Goal: Task Accomplishment & Management: Complete application form

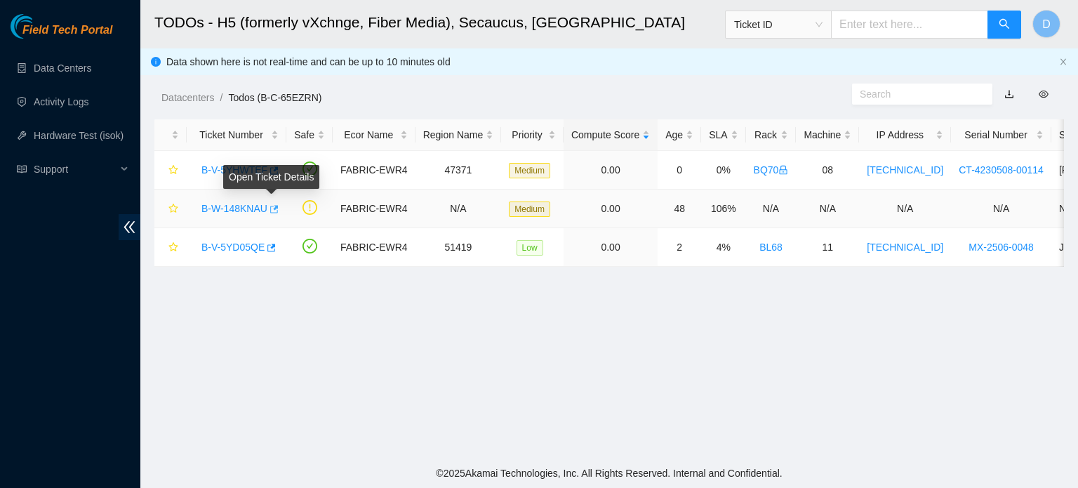
click at [272, 209] on icon "button" at bounding box center [274, 209] width 8 height 8
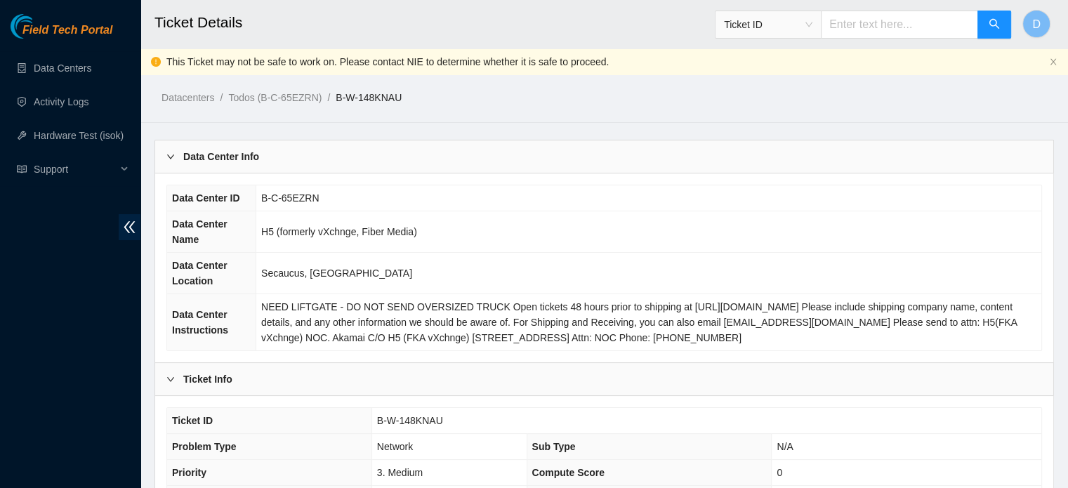
scroll to position [472, 0]
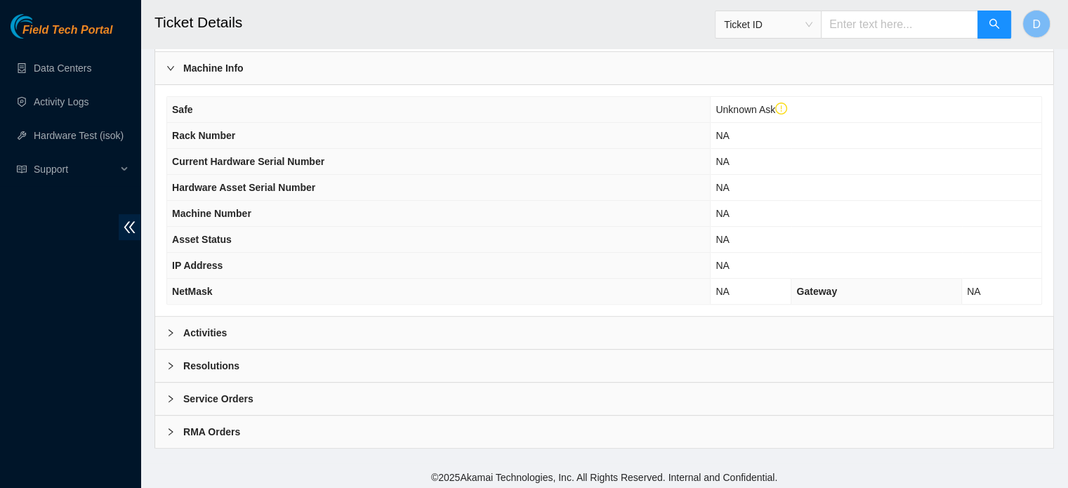
drag, startPoint x: 269, startPoint y: 333, endPoint x: 289, endPoint y: 317, distance: 25.9
click at [269, 333] on div "Activities" at bounding box center [604, 333] width 898 height 32
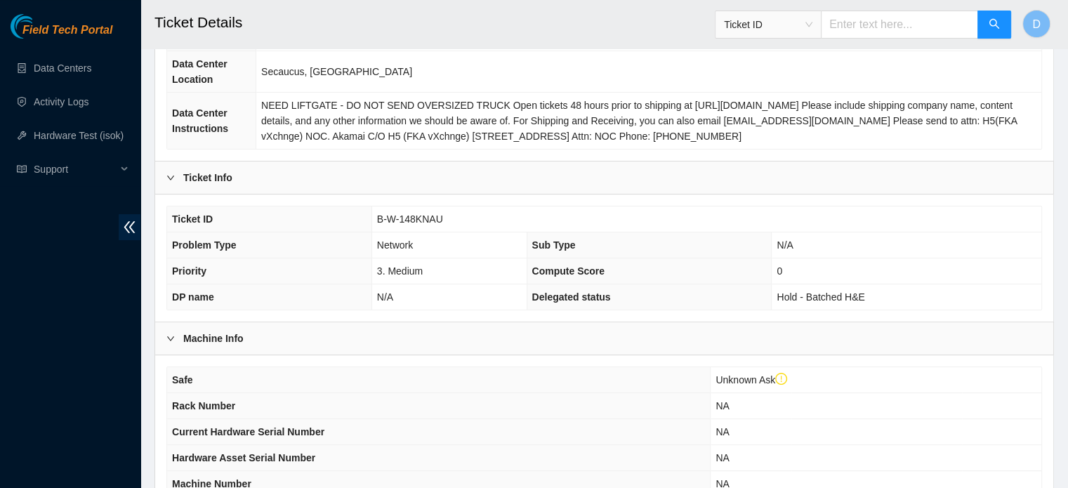
scroll to position [190, 0]
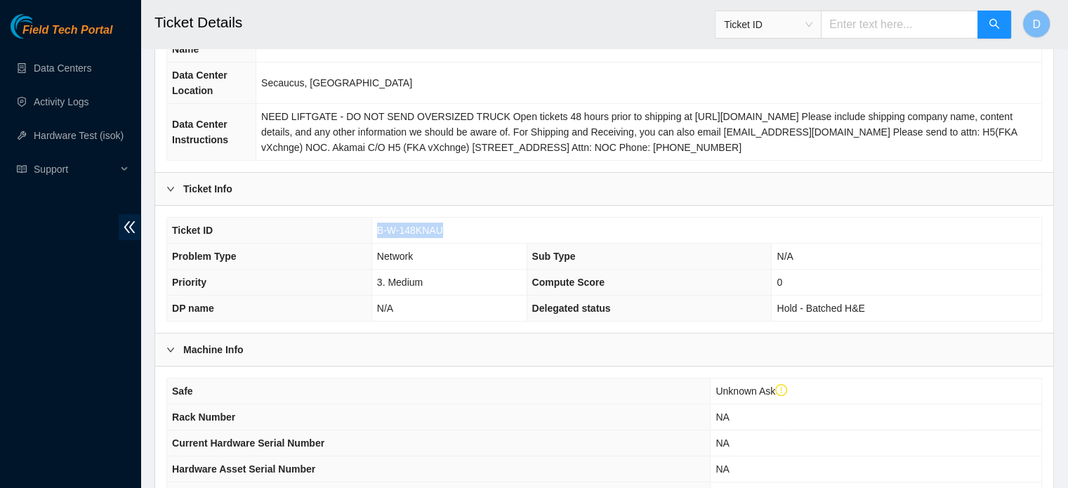
drag, startPoint x: 376, startPoint y: 224, endPoint x: 469, endPoint y: 221, distance: 93.4
click at [469, 221] on td "B-W-148KNAU" at bounding box center [706, 231] width 670 height 26
copy span "B-W-148KNAU"
click at [7, 258] on div "Field Tech Portal Data Centers Activity Logs Hardware Test (isok) Support" at bounding box center [70, 251] width 140 height 474
click at [51, 258] on div "Field Tech Portal Data Centers Activity Logs Hardware Test (isok) Support" at bounding box center [70, 251] width 140 height 474
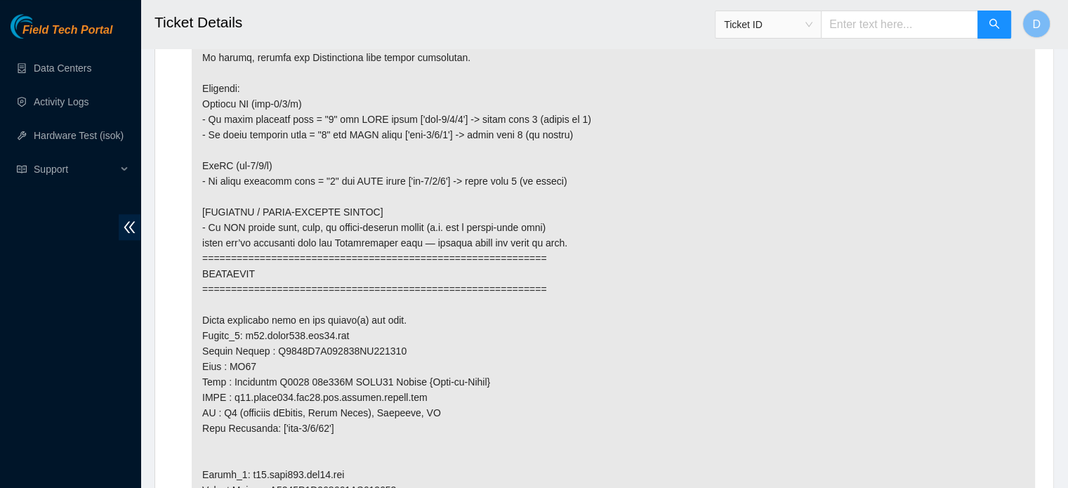
scroll to position [1215, 0]
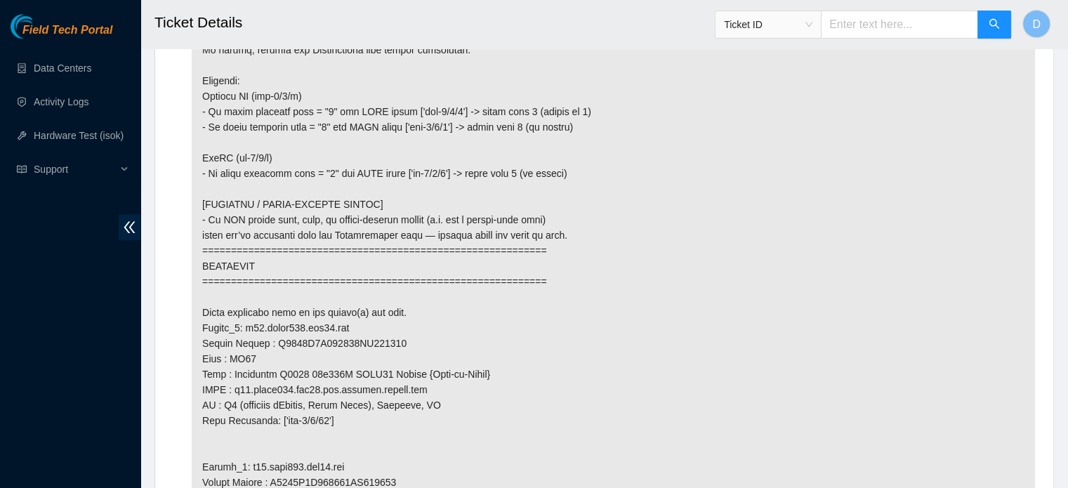
click at [0, 328] on div "Field Tech Portal Data Centers Activity Logs Hardware Test (isok) Support" at bounding box center [70, 251] width 140 height 474
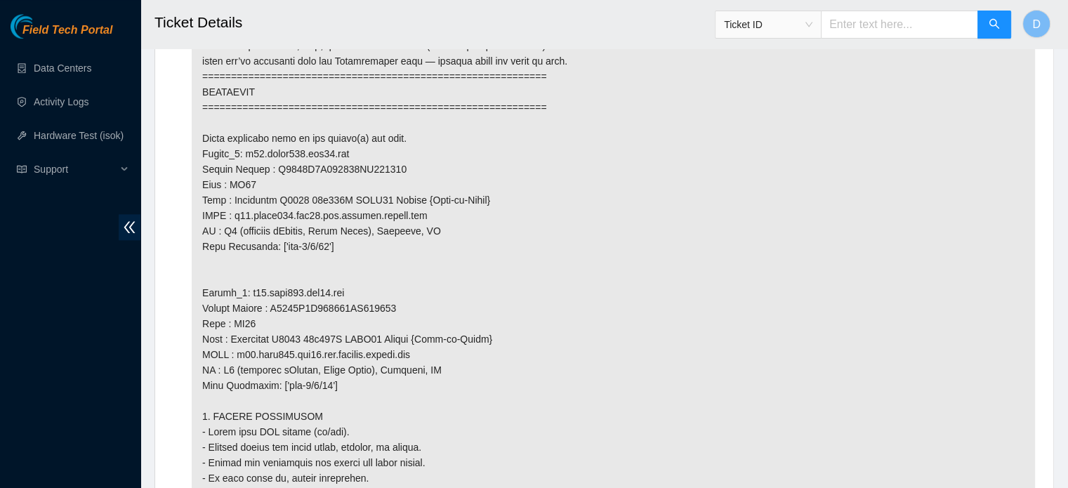
scroll to position [1387, 0]
click at [0, 355] on div "Field Tech Portal Data Centers Activity Logs Hardware Test (isok) Support" at bounding box center [70, 251] width 140 height 474
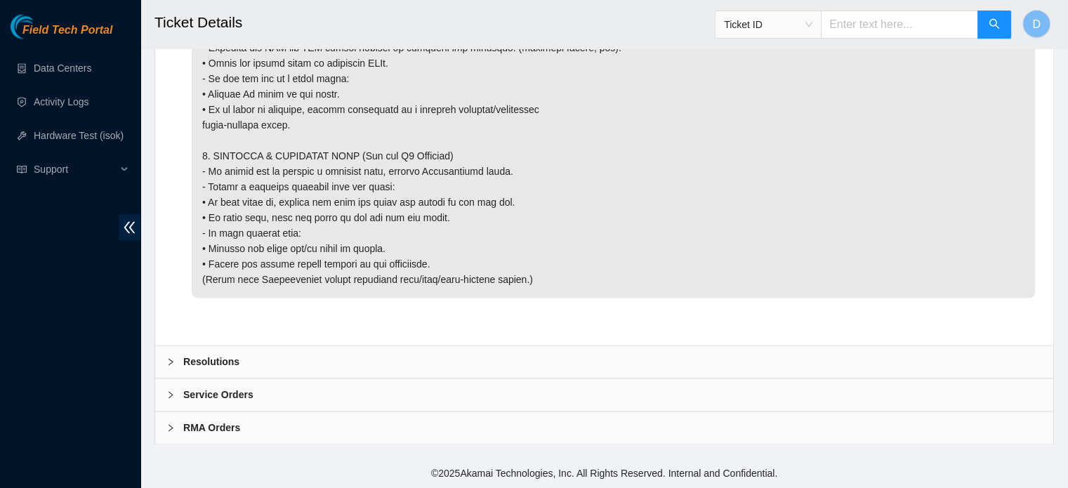
scroll to position [2123, 0]
click at [258, 362] on div "Resolutions" at bounding box center [604, 361] width 898 height 32
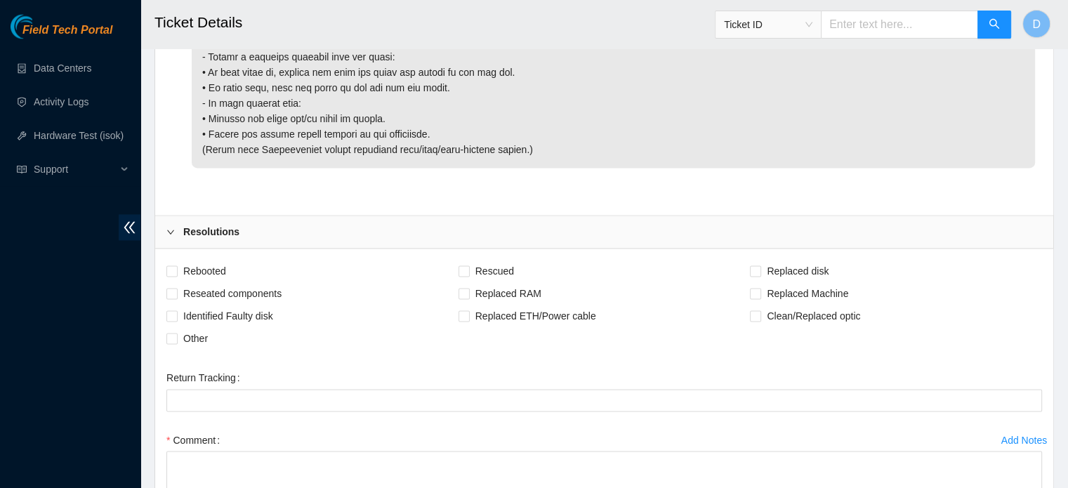
scroll to position [2334, 0]
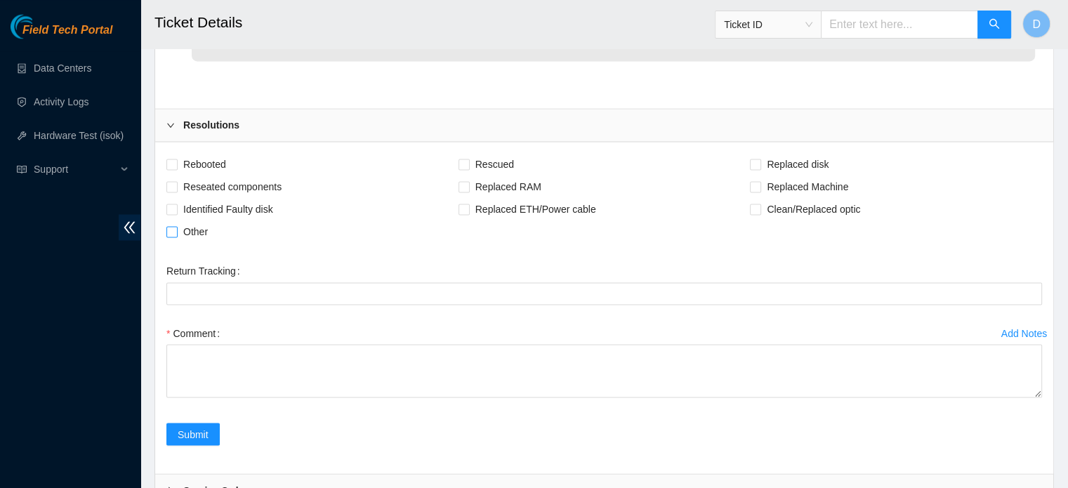
click at [181, 243] on span "Other" at bounding box center [196, 231] width 36 height 22
click at [176, 236] on input "Other" at bounding box center [171, 231] width 10 height 10
checkbox input "true"
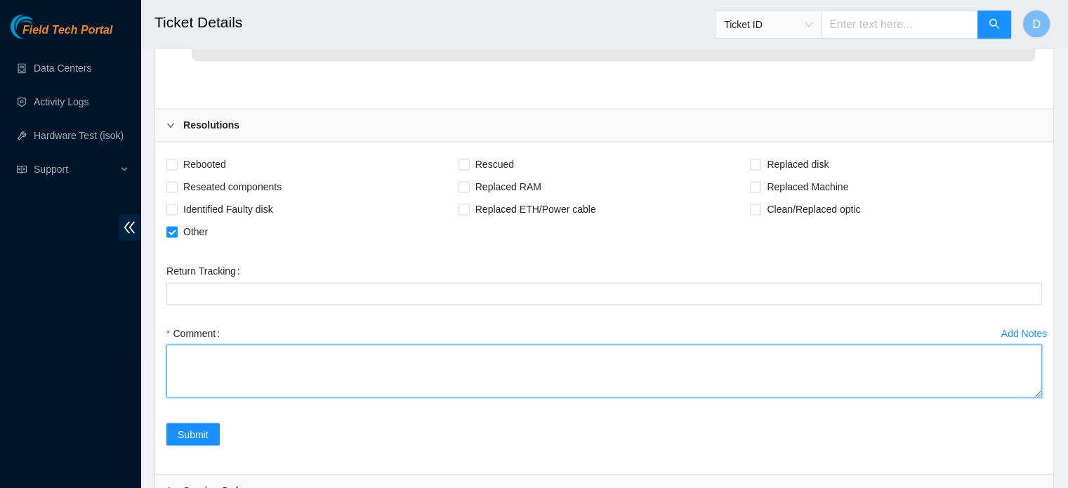
click at [202, 390] on textarea "Comment" at bounding box center [603, 370] width 875 height 53
click at [316, 387] on textarea "Cleaned, scoped" at bounding box center [603, 370] width 875 height 53
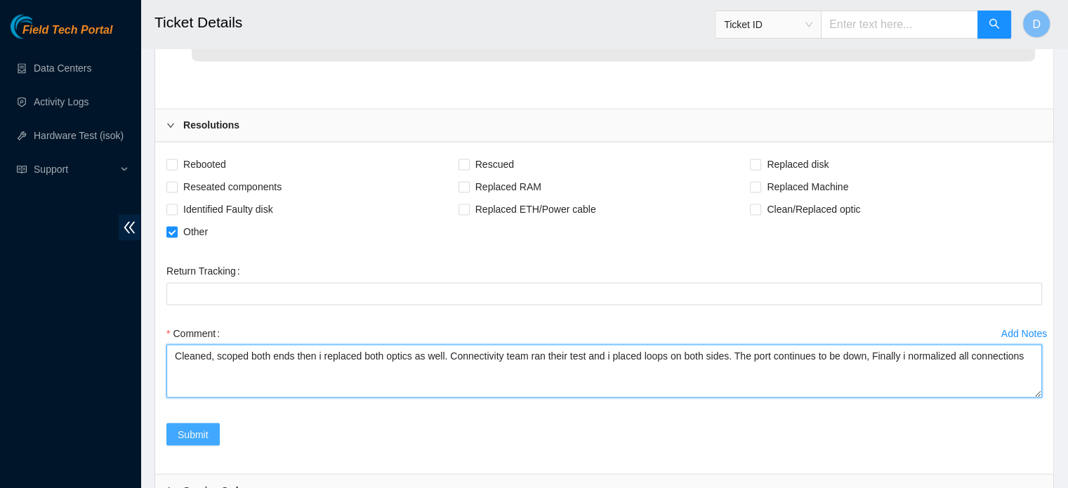
type textarea "Cleaned, scoped both ends then i replaced both optics as well. Connectivity tea…"
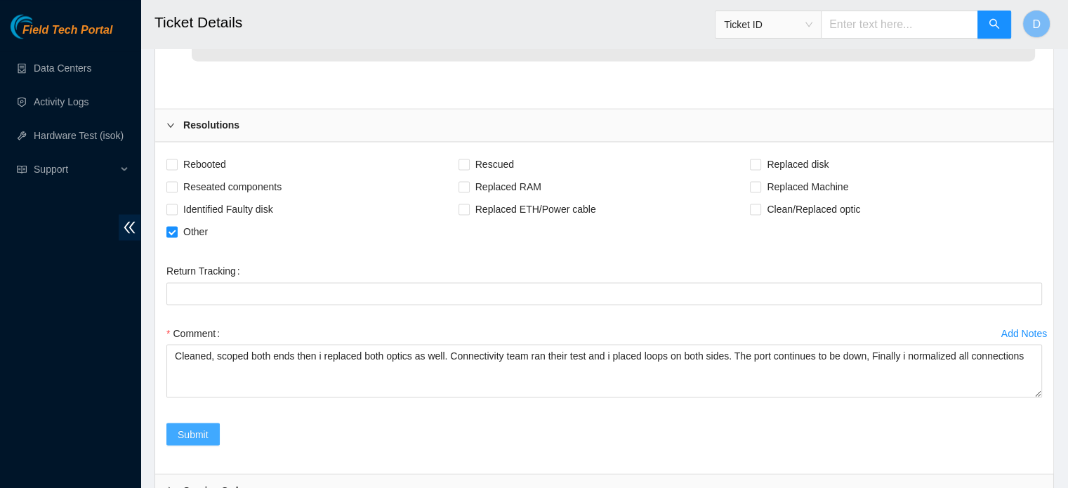
click at [205, 442] on span "Submit" at bounding box center [193, 433] width 31 height 15
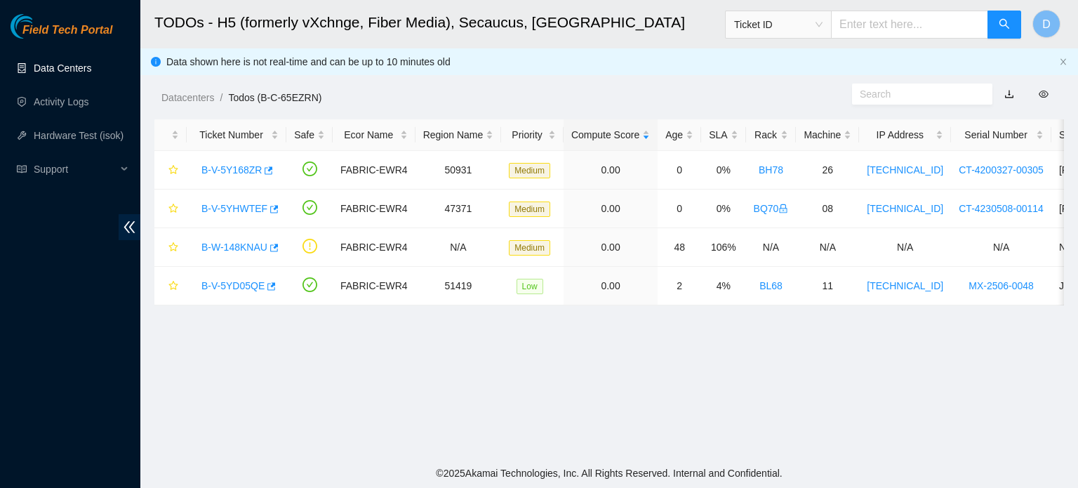
click at [70, 72] on link "Data Centers" at bounding box center [63, 67] width 58 height 11
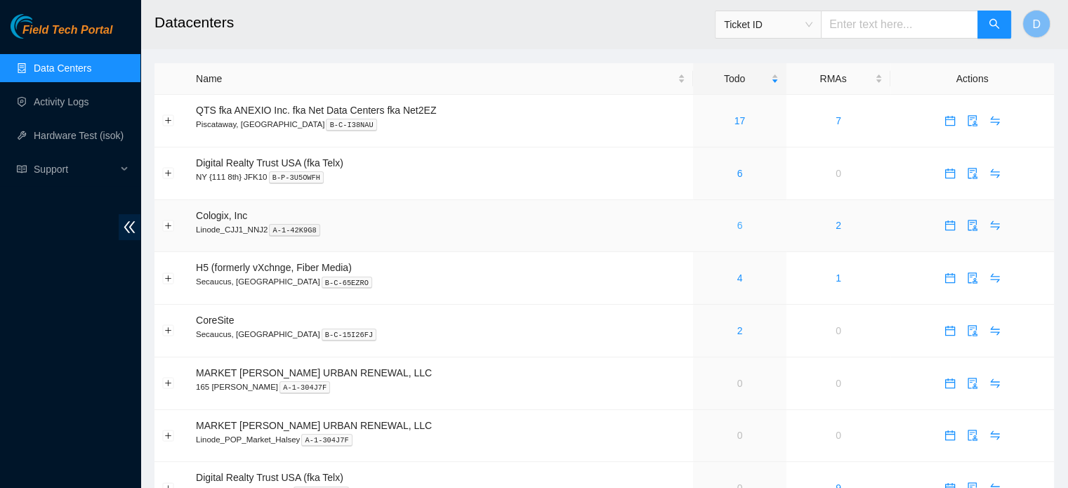
click at [739, 230] on link "6" at bounding box center [740, 225] width 6 height 11
click at [741, 279] on link "4" at bounding box center [740, 277] width 6 height 11
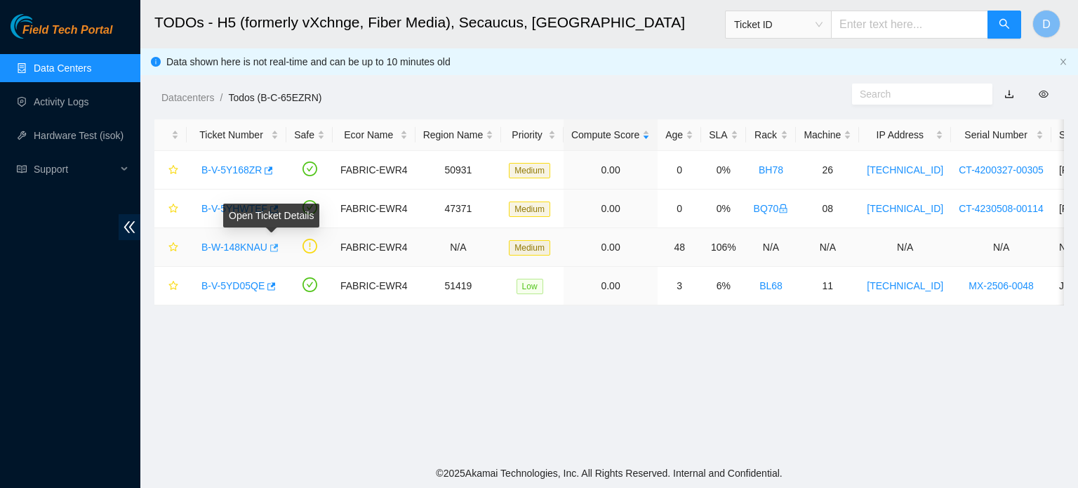
click at [272, 247] on icon "button" at bounding box center [274, 248] width 8 height 8
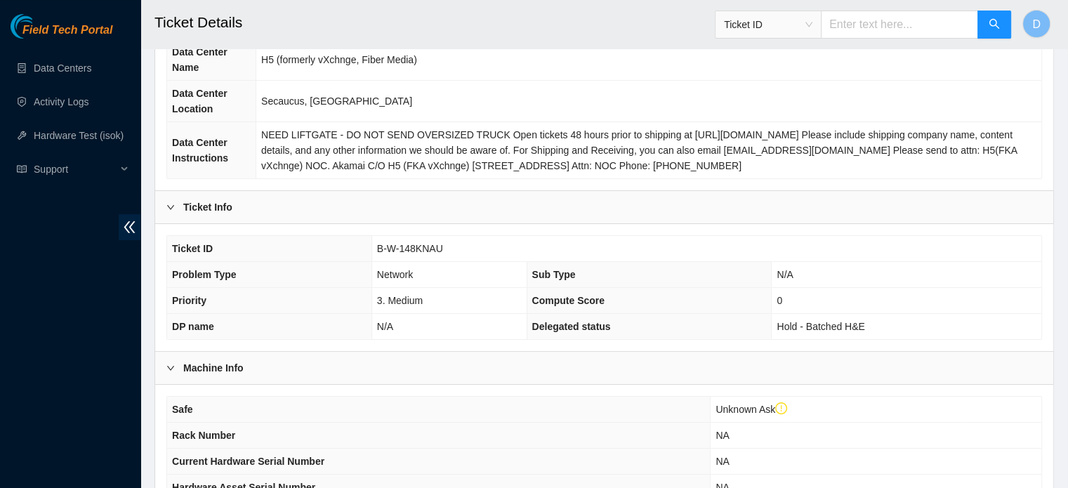
scroll to position [472, 0]
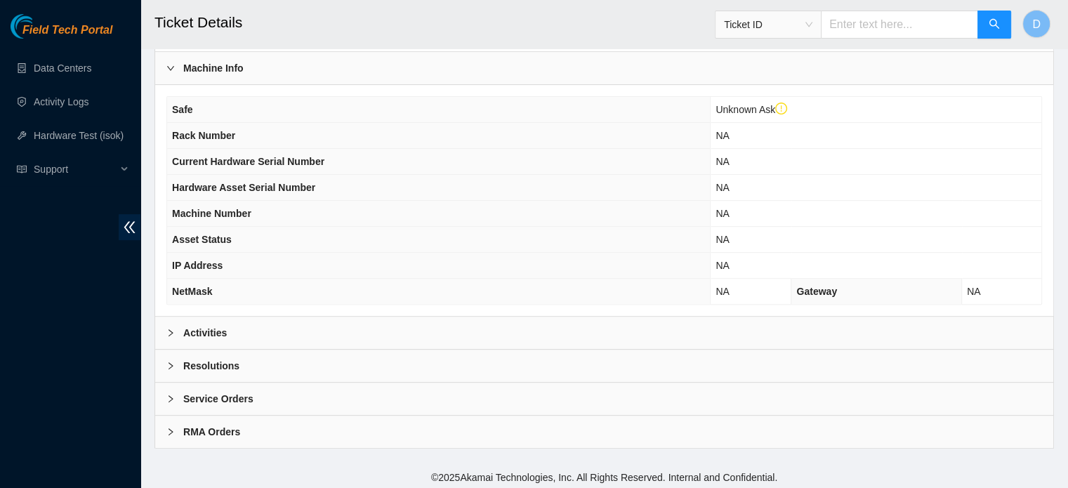
click at [278, 318] on div "Activities" at bounding box center [604, 333] width 898 height 32
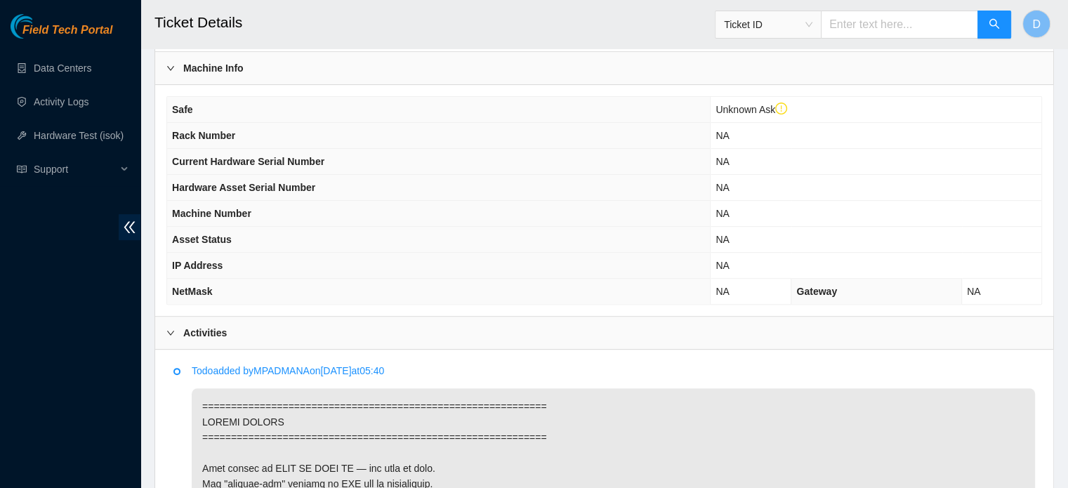
click at [258, 332] on div "Activities" at bounding box center [604, 333] width 898 height 32
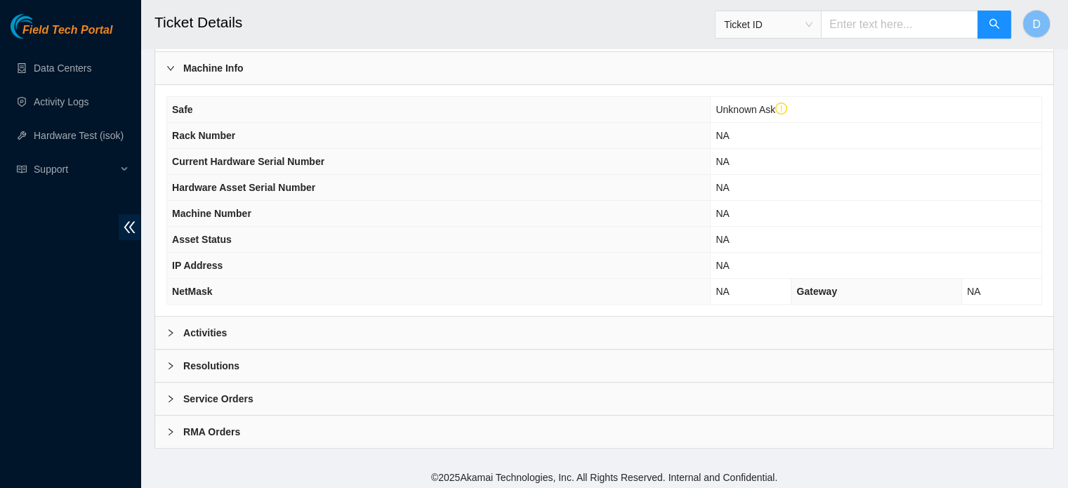
click at [214, 369] on b "Resolutions" at bounding box center [211, 365] width 56 height 15
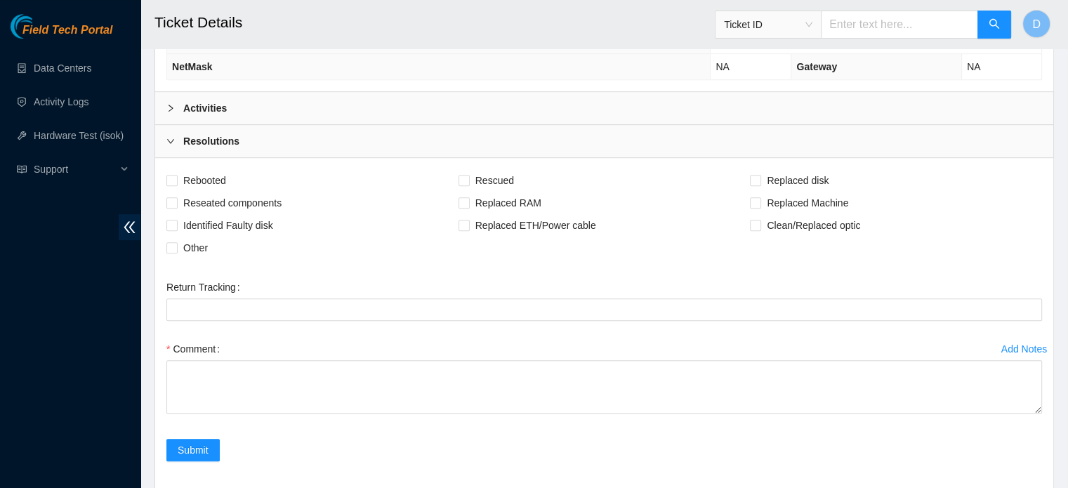
scroll to position [753, 0]
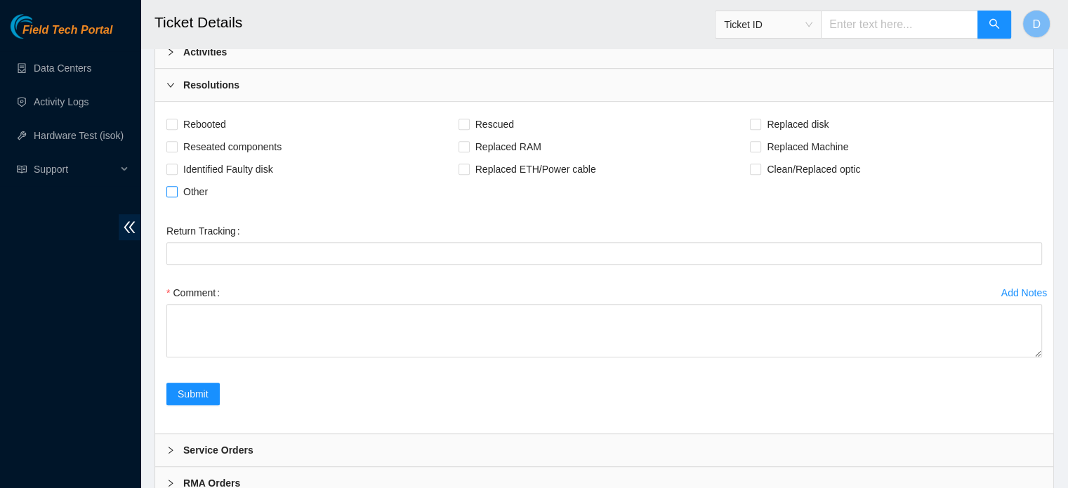
click at [190, 190] on span "Other" at bounding box center [196, 191] width 36 height 22
click at [176, 190] on input "Other" at bounding box center [171, 191] width 10 height 10
checkbox input "true"
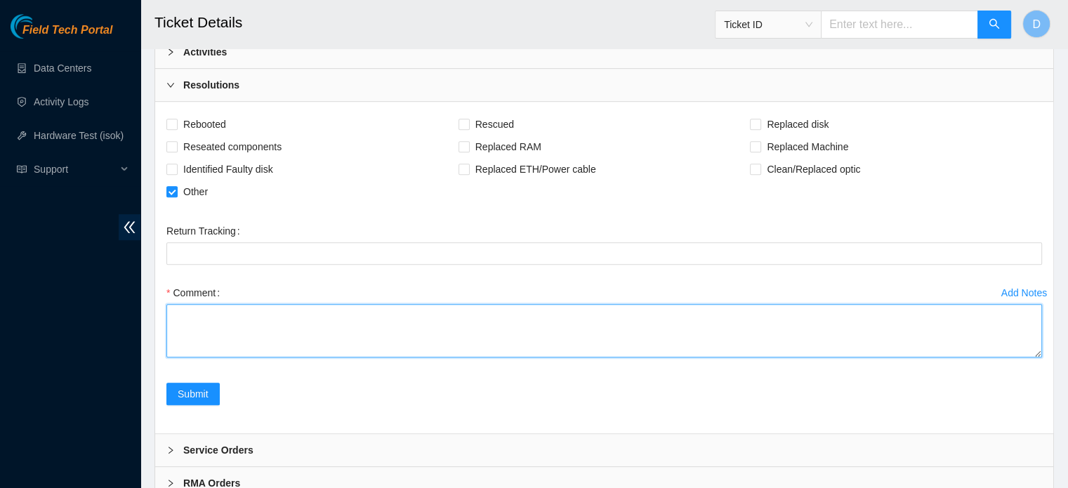
click at [191, 320] on textarea "Comment" at bounding box center [603, 330] width 875 height 53
click at [831, 331] on textarea "Cleaned, scoped and patch both sides. Then i replaced the optics on both sides,…" at bounding box center [603, 330] width 875 height 53
click at [850, 329] on textarea "Cleaned, scoped and patch both sides. Then i replaced the optics on both sides,…" at bounding box center [603, 330] width 875 height 53
click at [871, 315] on textarea "Cleaned, scoped and patch both sides. Then i replaced the optics on both sides,…" at bounding box center [603, 330] width 875 height 53
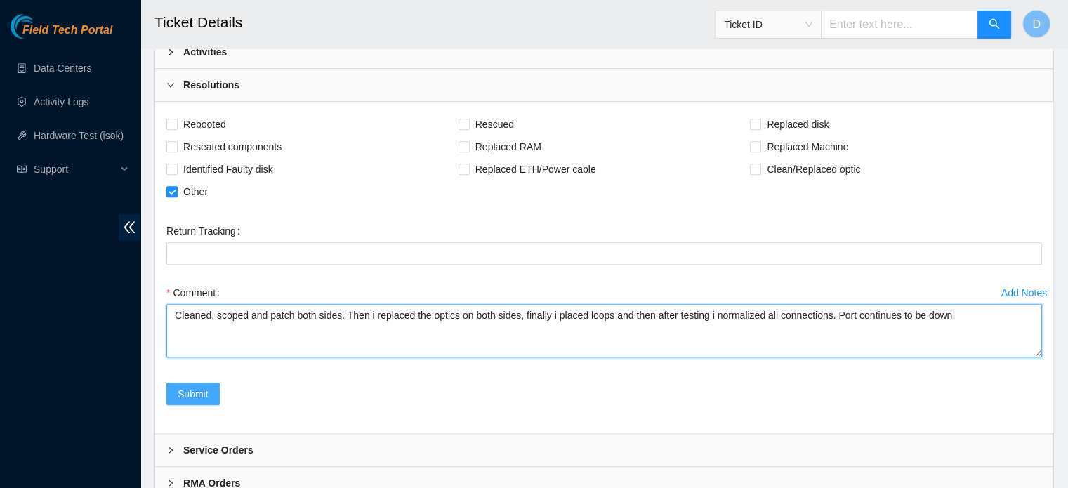
type textarea "Cleaned, scoped and patch both sides. Then i replaced the optics on both sides,…"
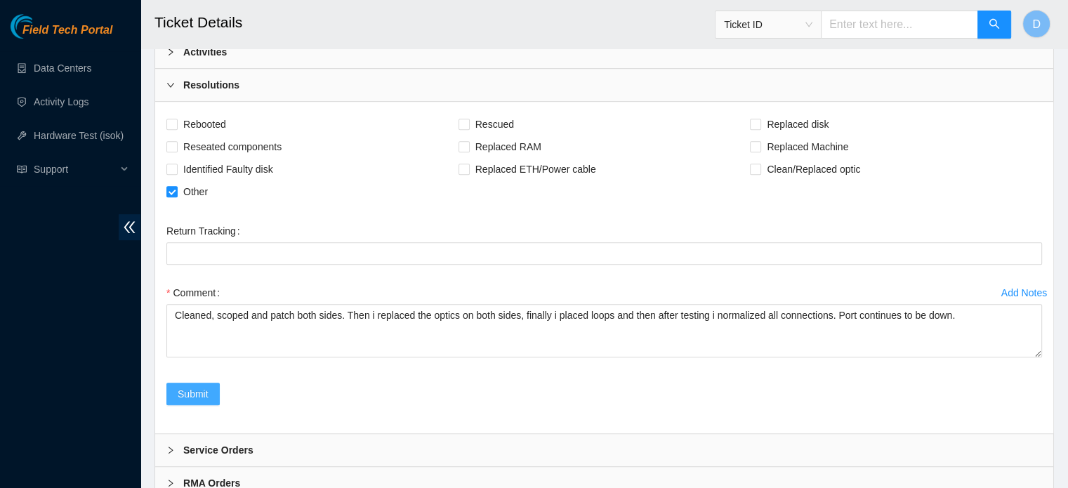
click at [171, 392] on button "Submit" at bounding box center [192, 394] width 53 height 22
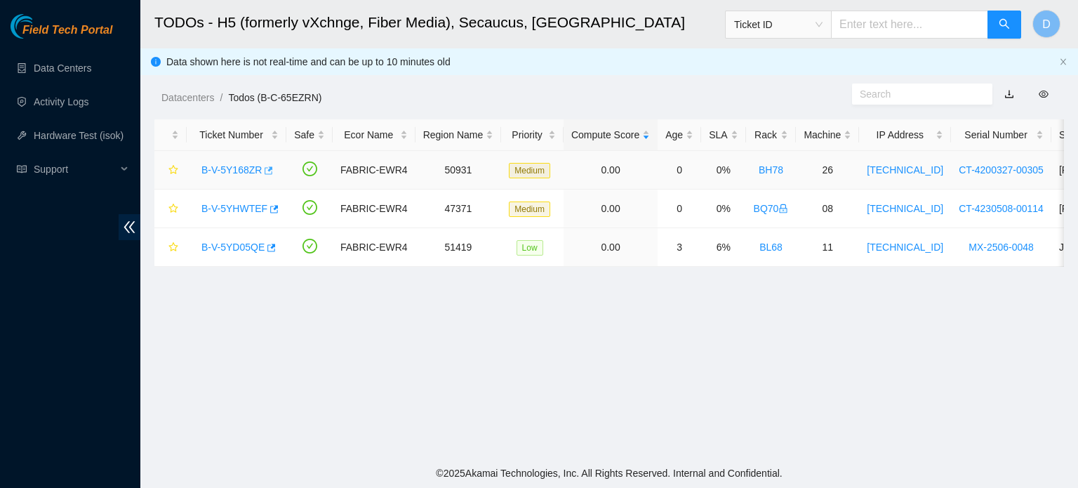
click at [267, 172] on icon "button" at bounding box center [268, 171] width 10 height 10
